Goal: Transaction & Acquisition: Purchase product/service

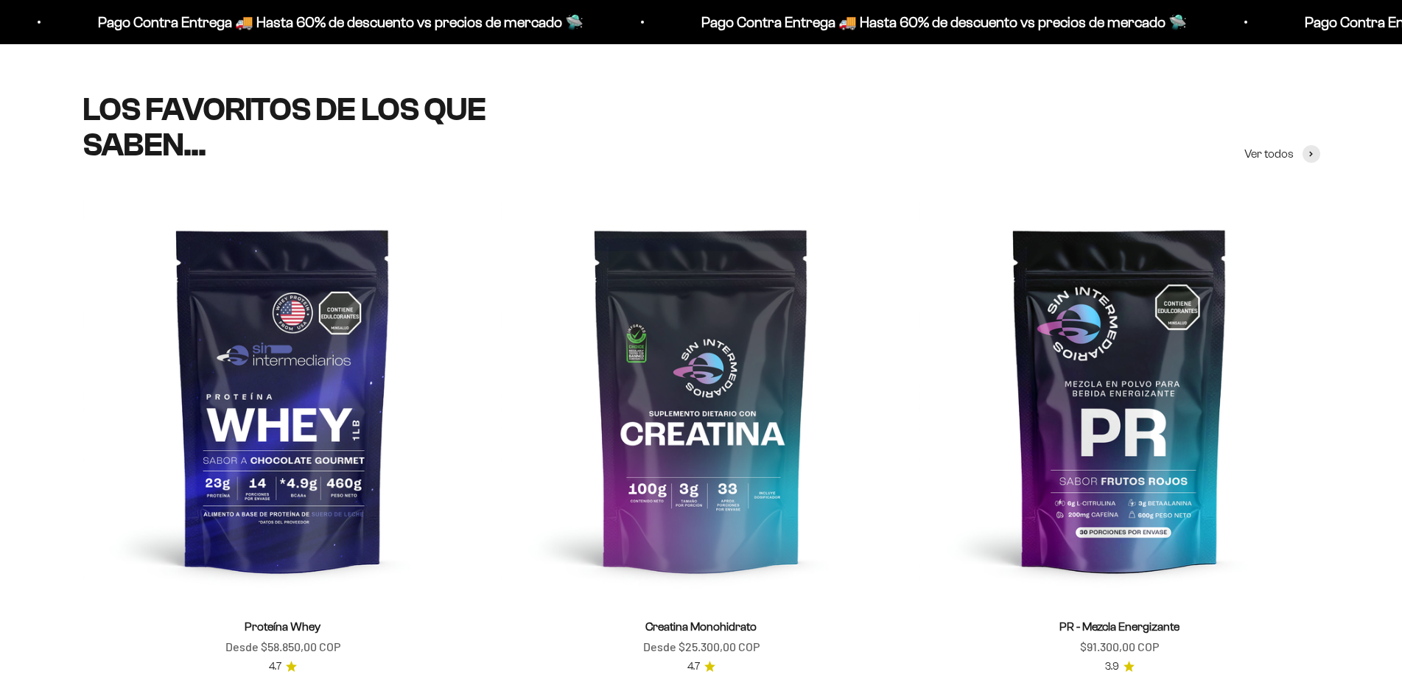
scroll to position [810, 0]
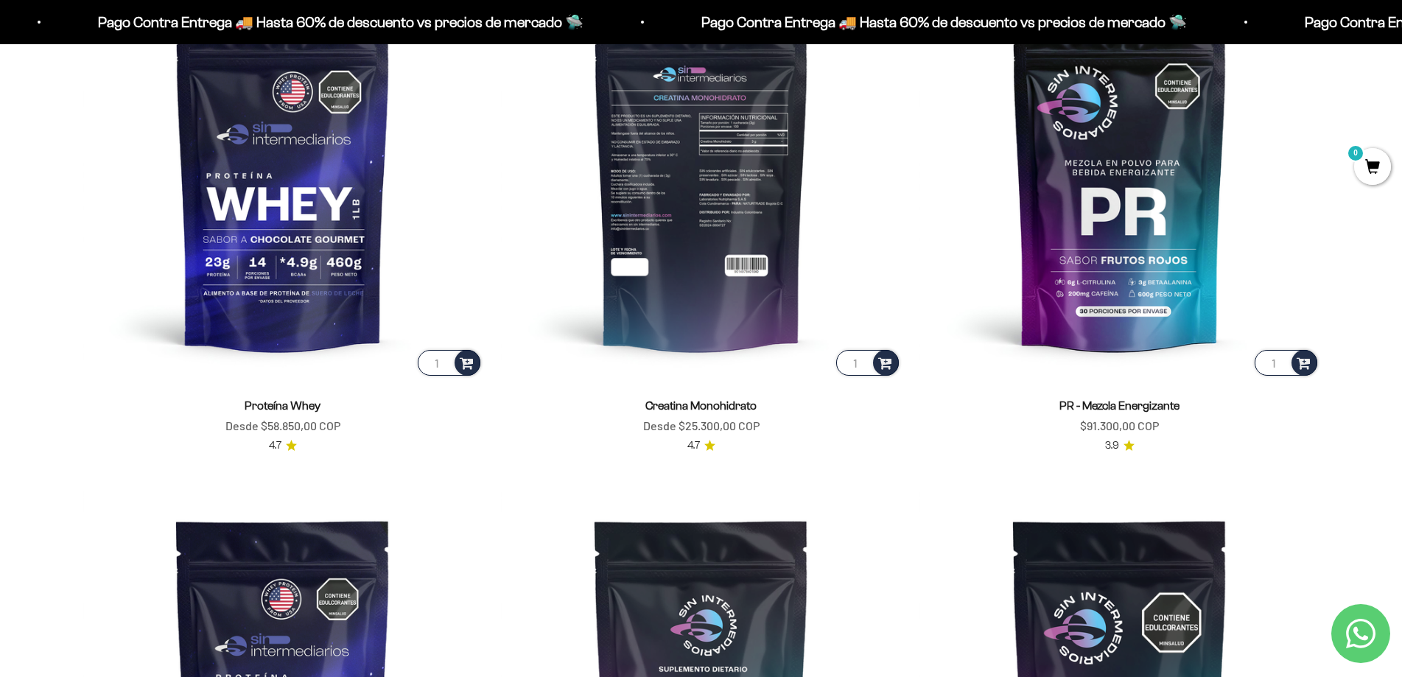
click at [697, 250] on img at bounding box center [701, 178] width 401 height 401
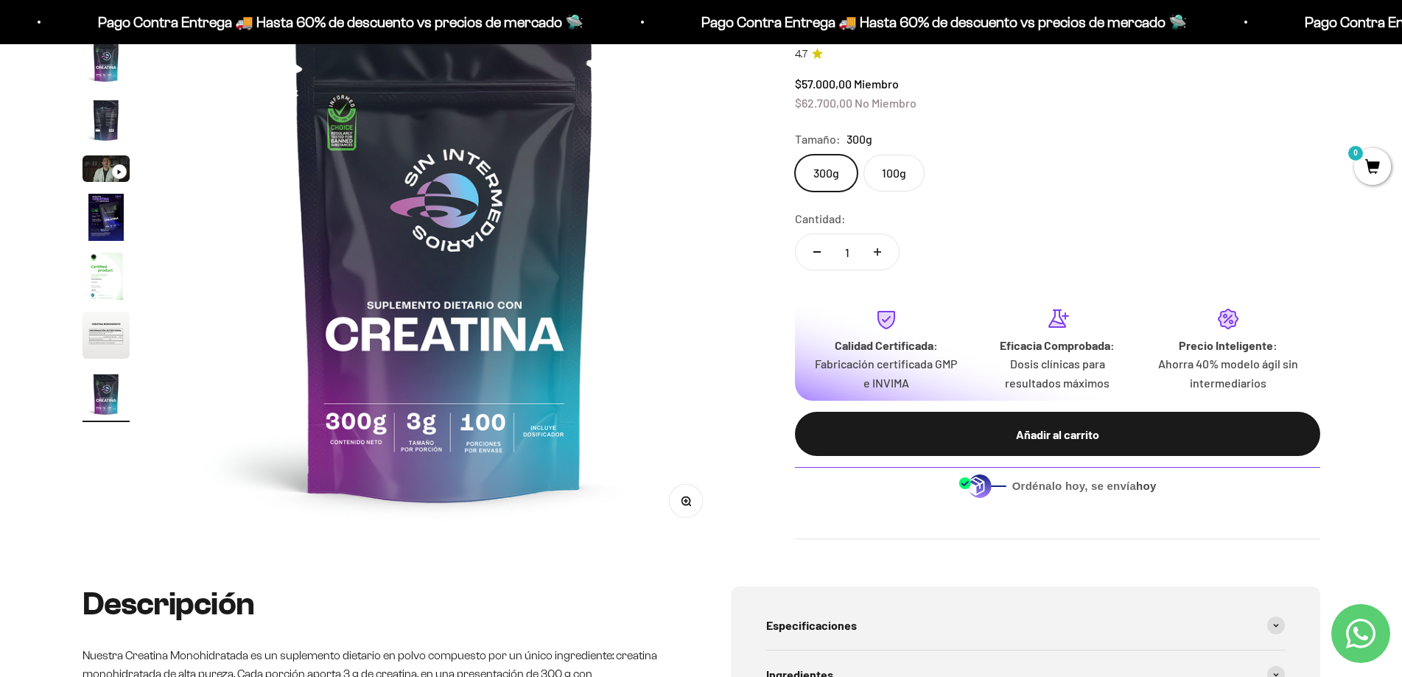
scroll to position [147, 0]
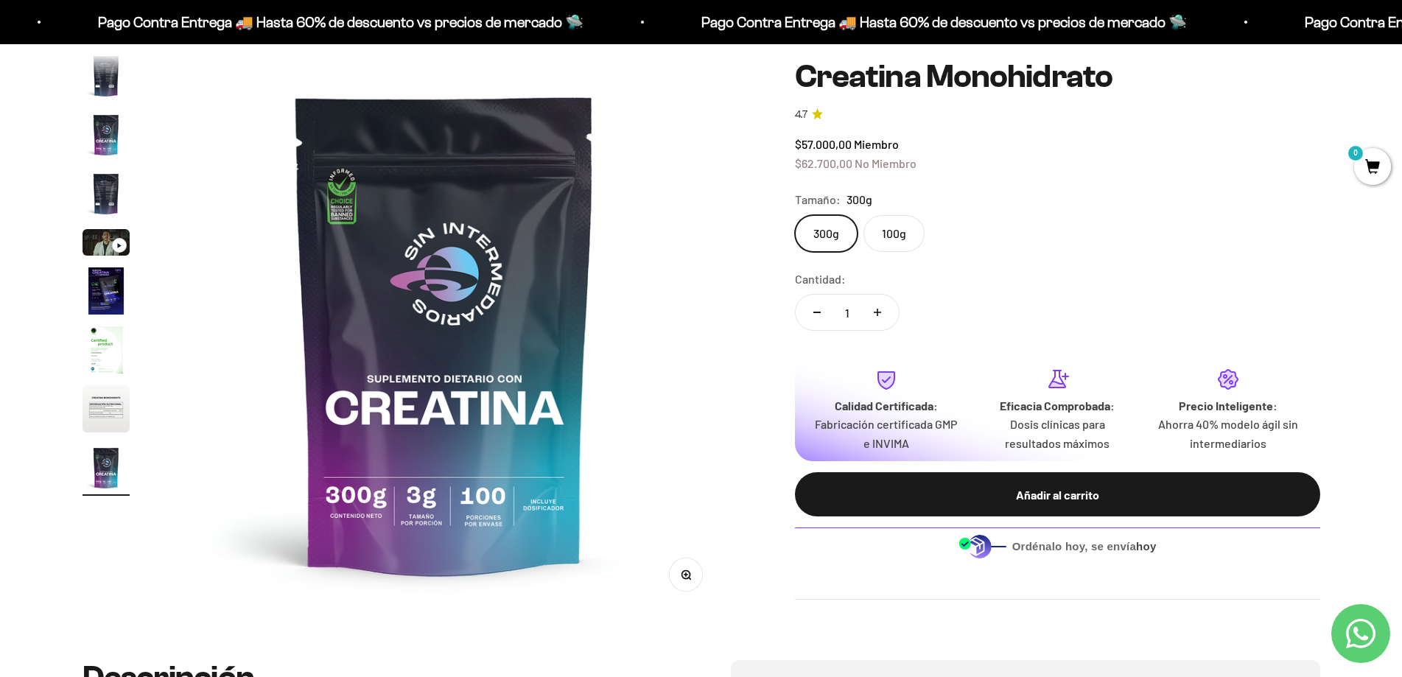
click at [881, 317] on button "Aumentar cantidad" at bounding box center [877, 312] width 43 height 35
click at [879, 310] on icon "Aumentar cantidad" at bounding box center [877, 312] width 7 height 7
click at [827, 313] on button "Reducir cantidad" at bounding box center [817, 312] width 43 height 35
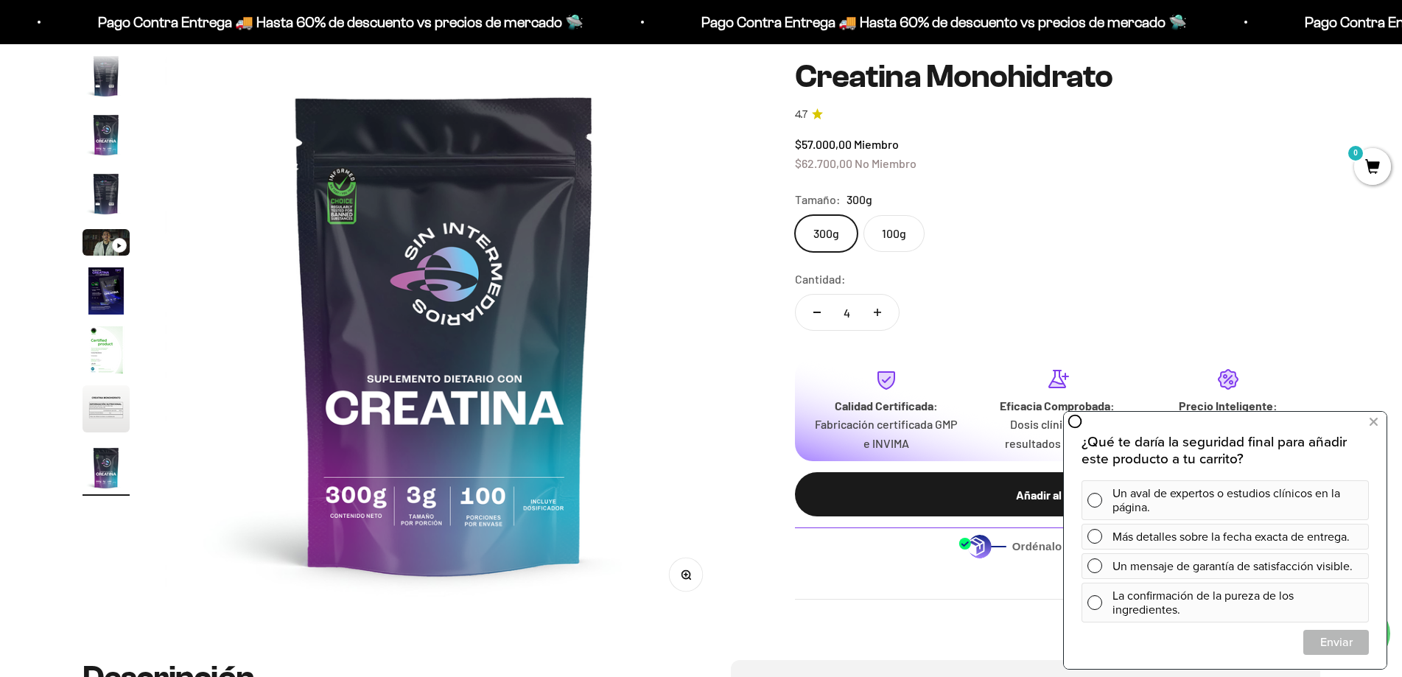
click at [887, 307] on button "Aumentar cantidad" at bounding box center [877, 312] width 43 height 35
type input "5"
click at [1378, 424] on button at bounding box center [1373, 422] width 27 height 24
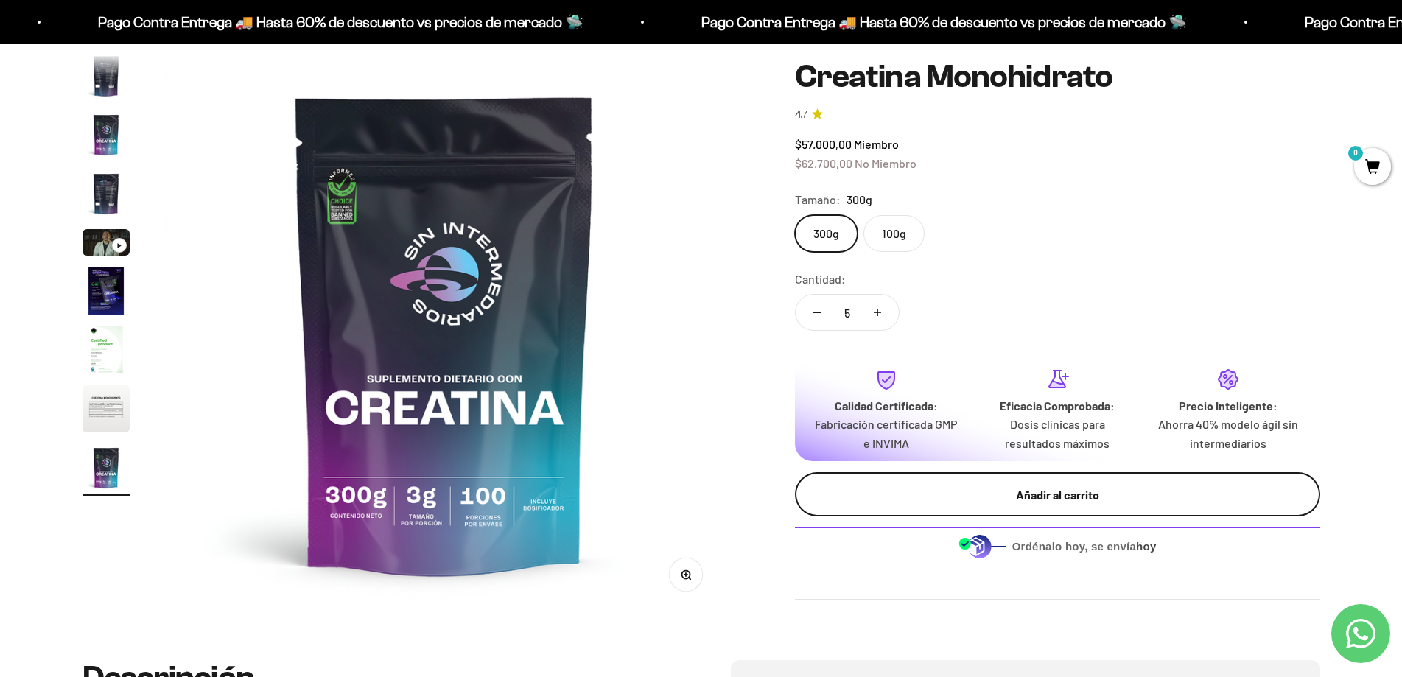
click at [1050, 492] on div "Añadir al carrito" at bounding box center [1057, 494] width 466 height 19
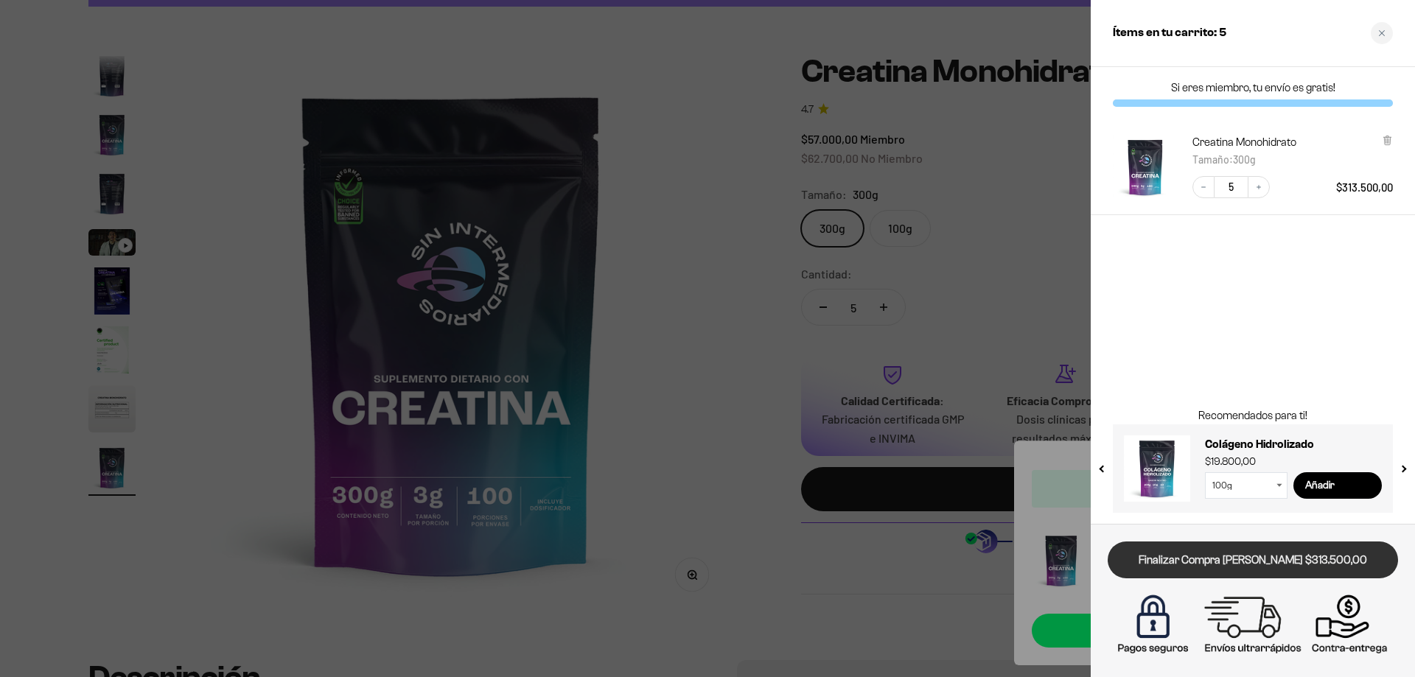
click at [1217, 554] on link "Finalizar Compra Segura $313.500,00" at bounding box center [1252, 561] width 290 height 38
